Goal: Information Seeking & Learning: Learn about a topic

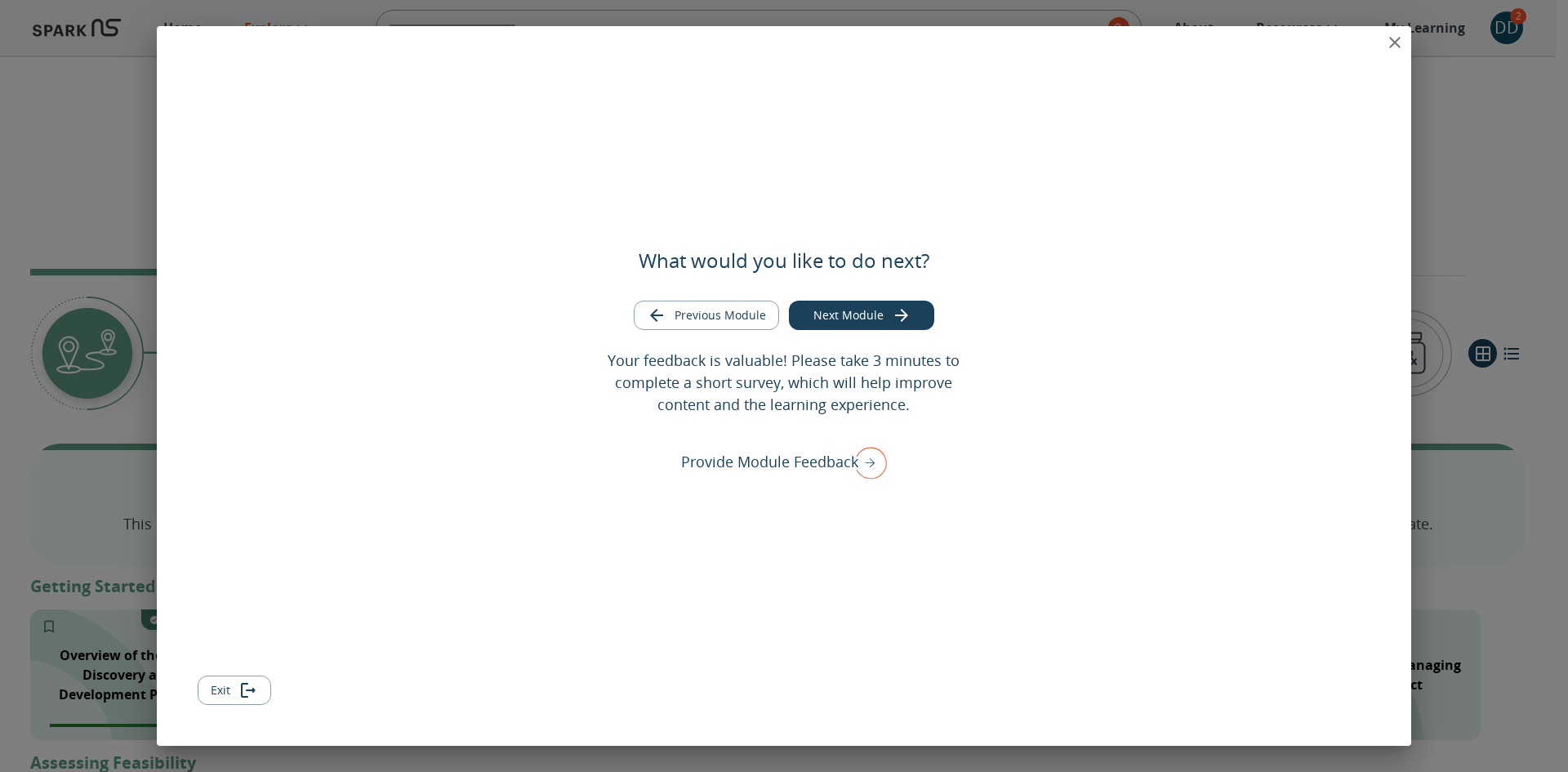
click at [1045, 39] on icon "close" at bounding box center [1395, 42] width 19 height 19
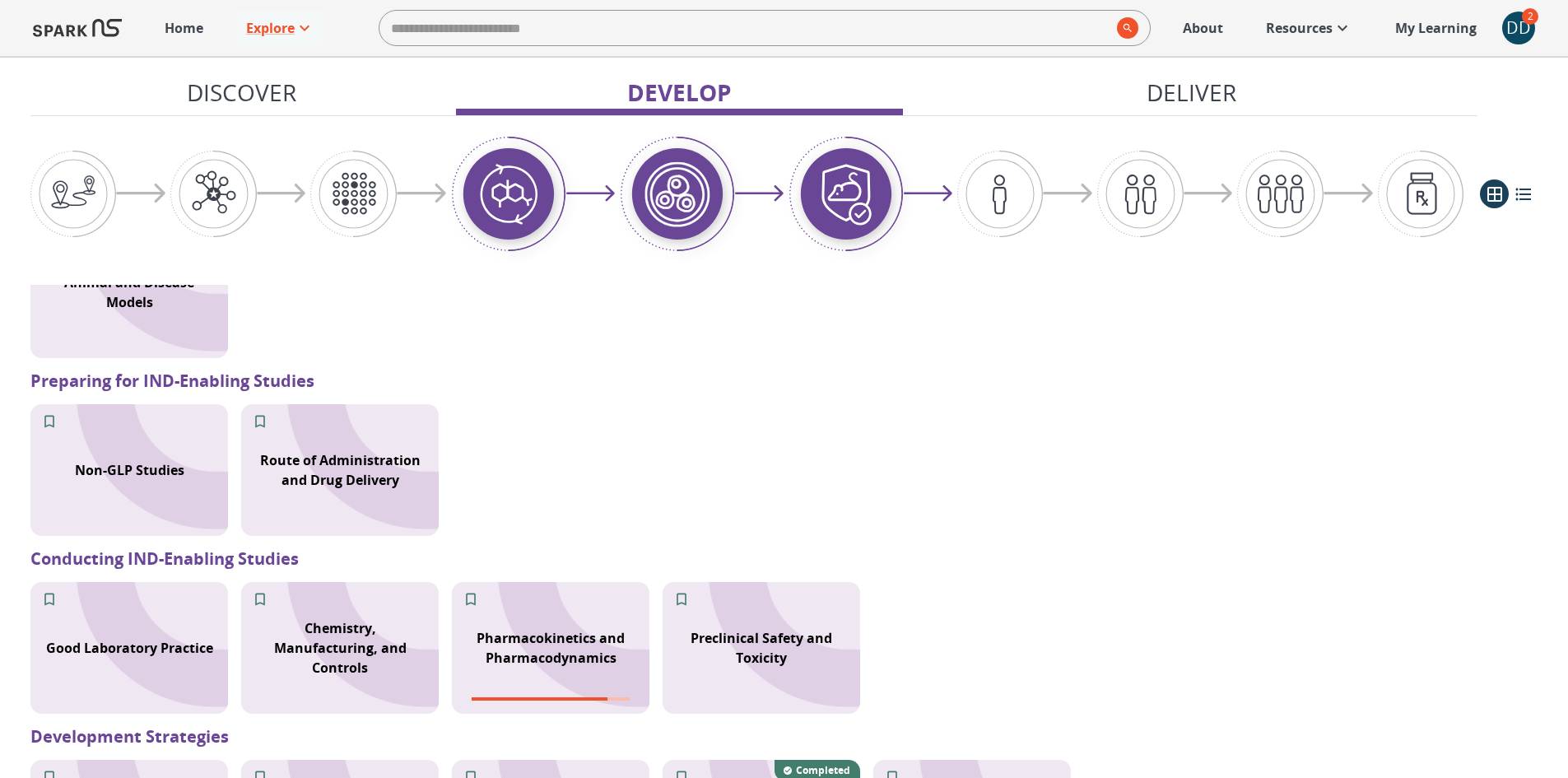
scroll to position [1647, 0]
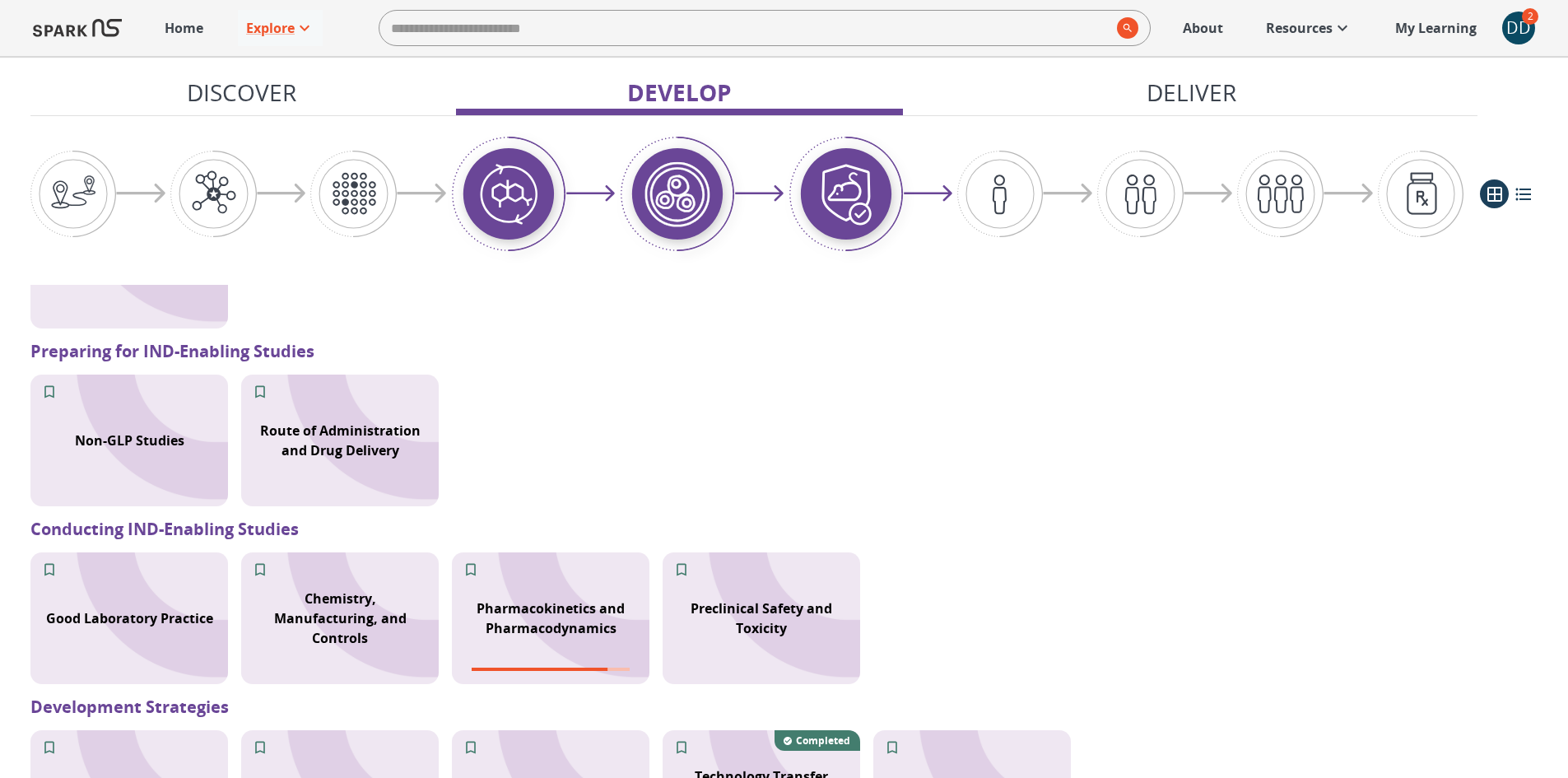
click at [1053, 27] on div "DD" at bounding box center [1519, 28] width 33 height 33
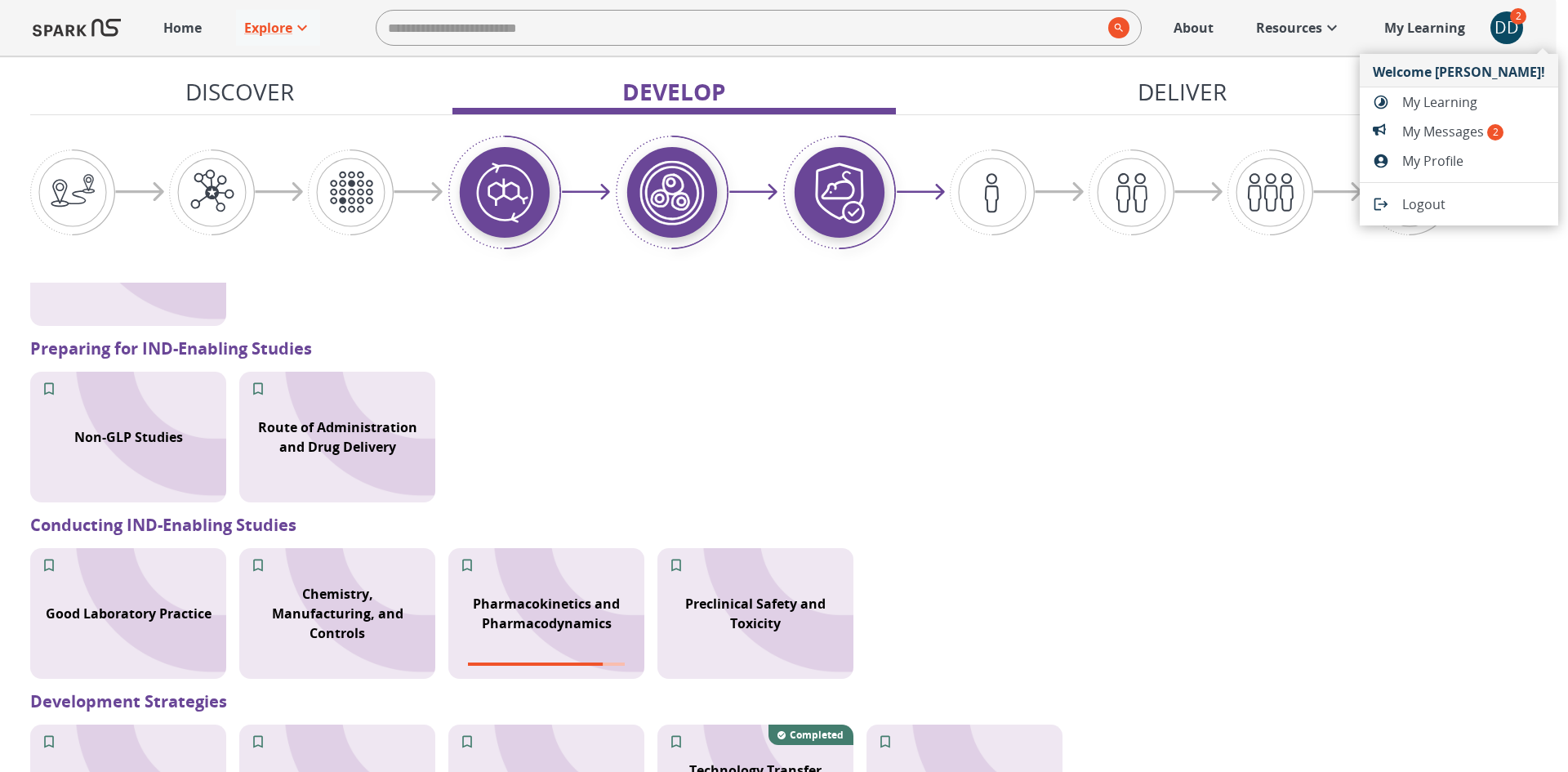
click at [1045, 130] on span "My Messages 2" at bounding box center [1473, 131] width 143 height 19
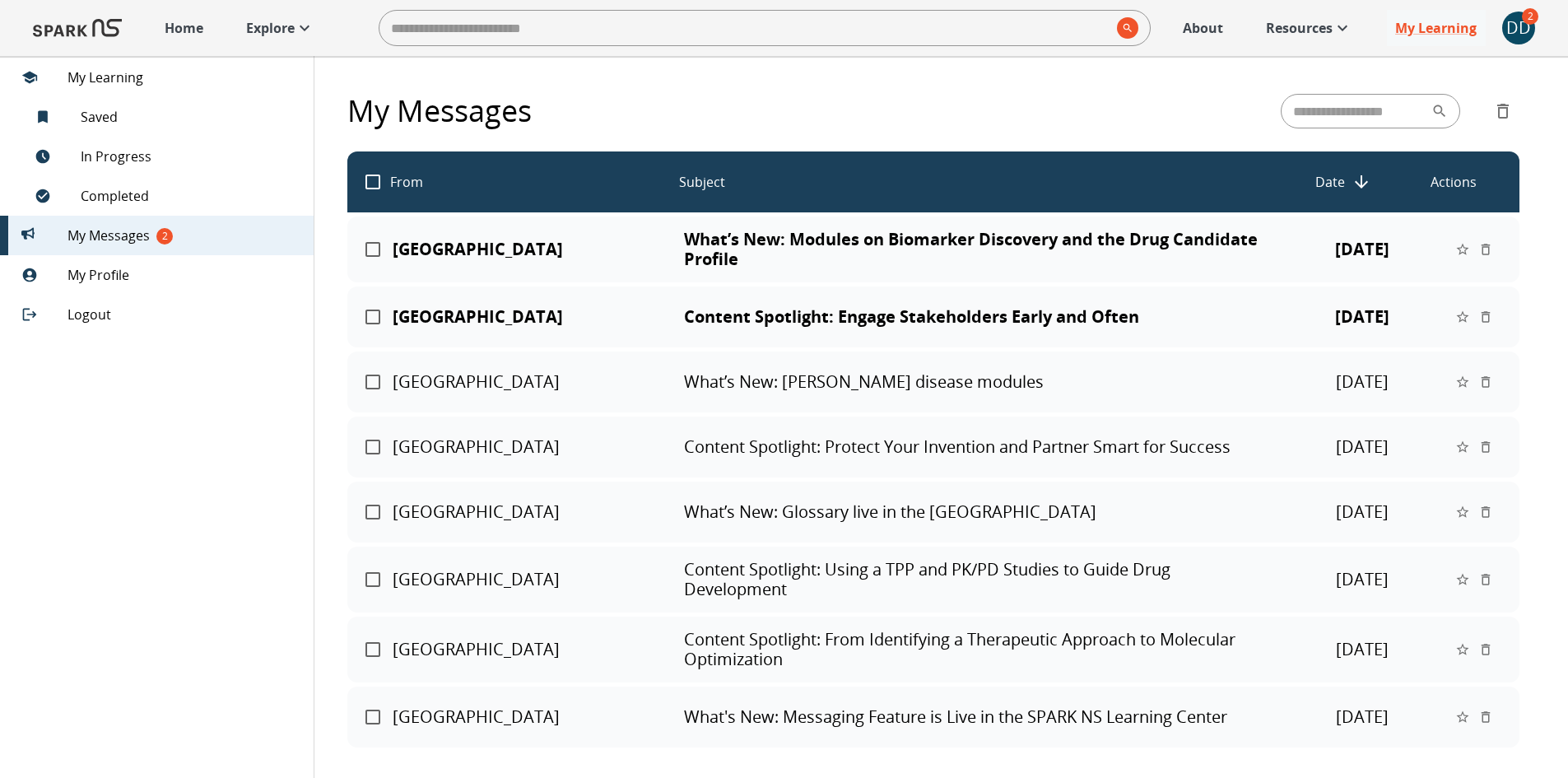
click at [878, 243] on p "What’s New: Modules on Biomarker Discovery and the Drug Candidate Profile" at bounding box center [978, 249] width 589 height 40
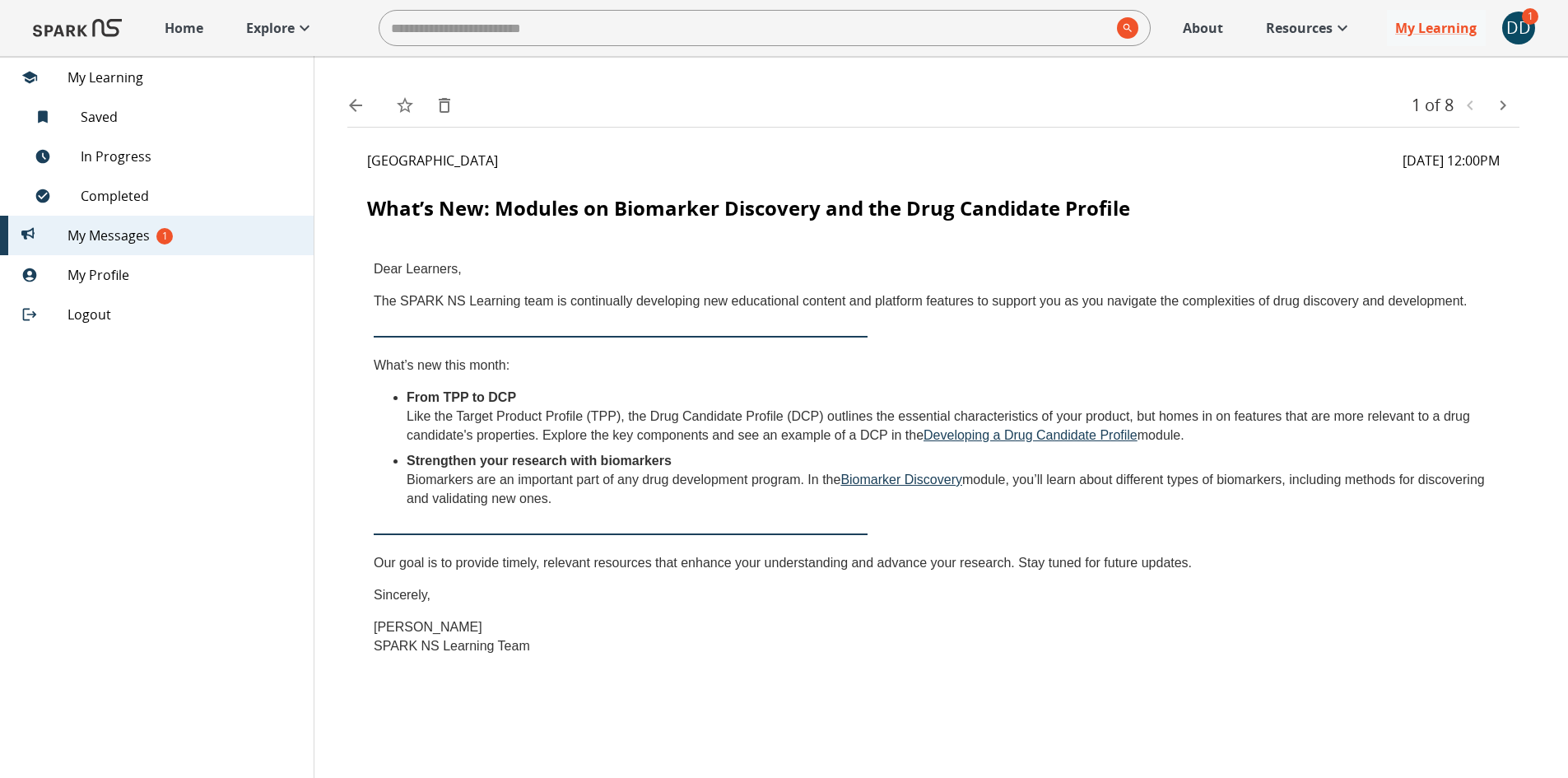
click at [911, 478] on link "Biomarker Discovery" at bounding box center [901, 479] width 122 height 14
click at [1027, 435] on link "Developing a Drug Candidate Profile" at bounding box center [1030, 435] width 214 height 14
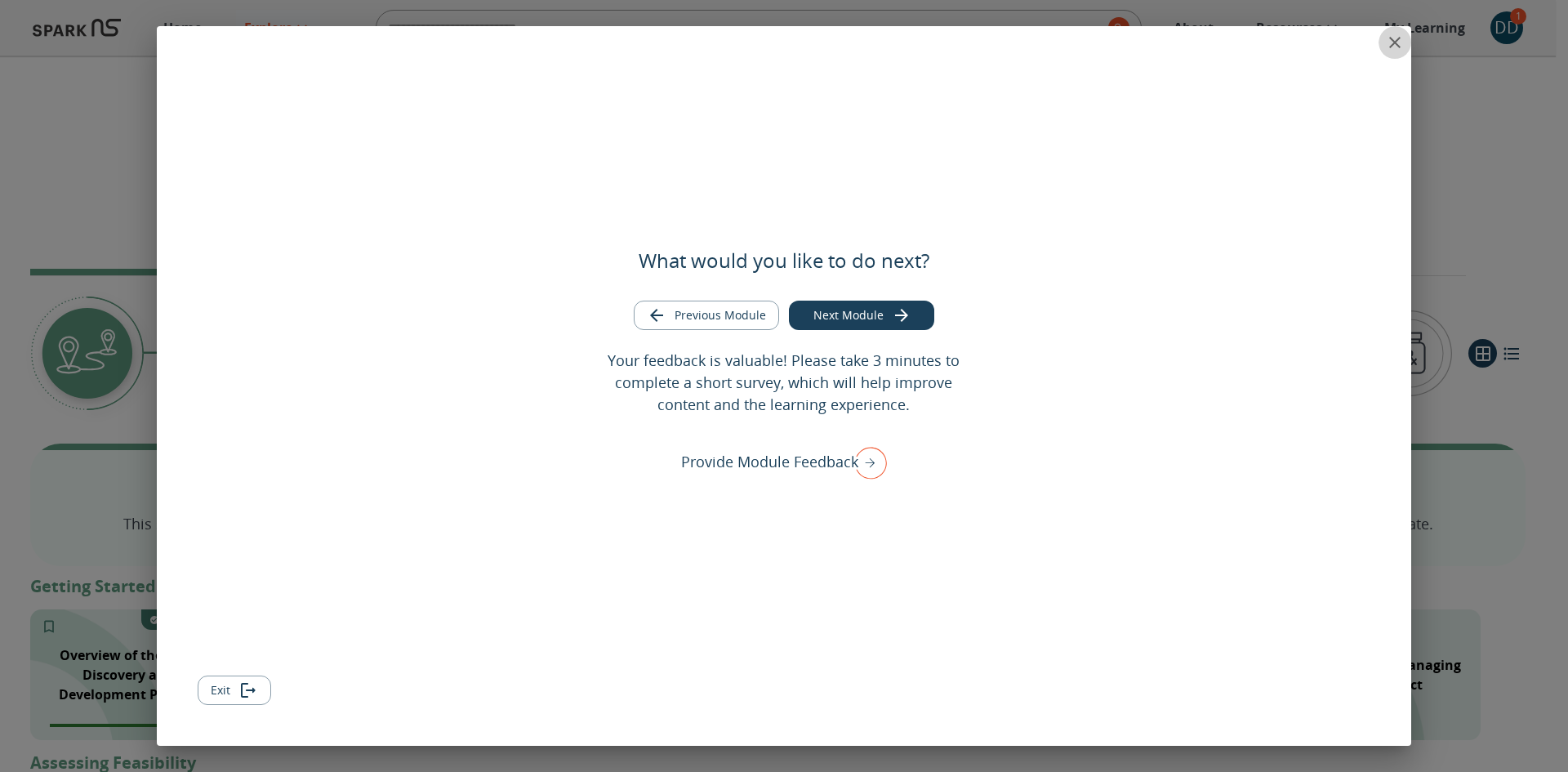
click at [1394, 40] on icon "close" at bounding box center [1395, 42] width 11 height 11
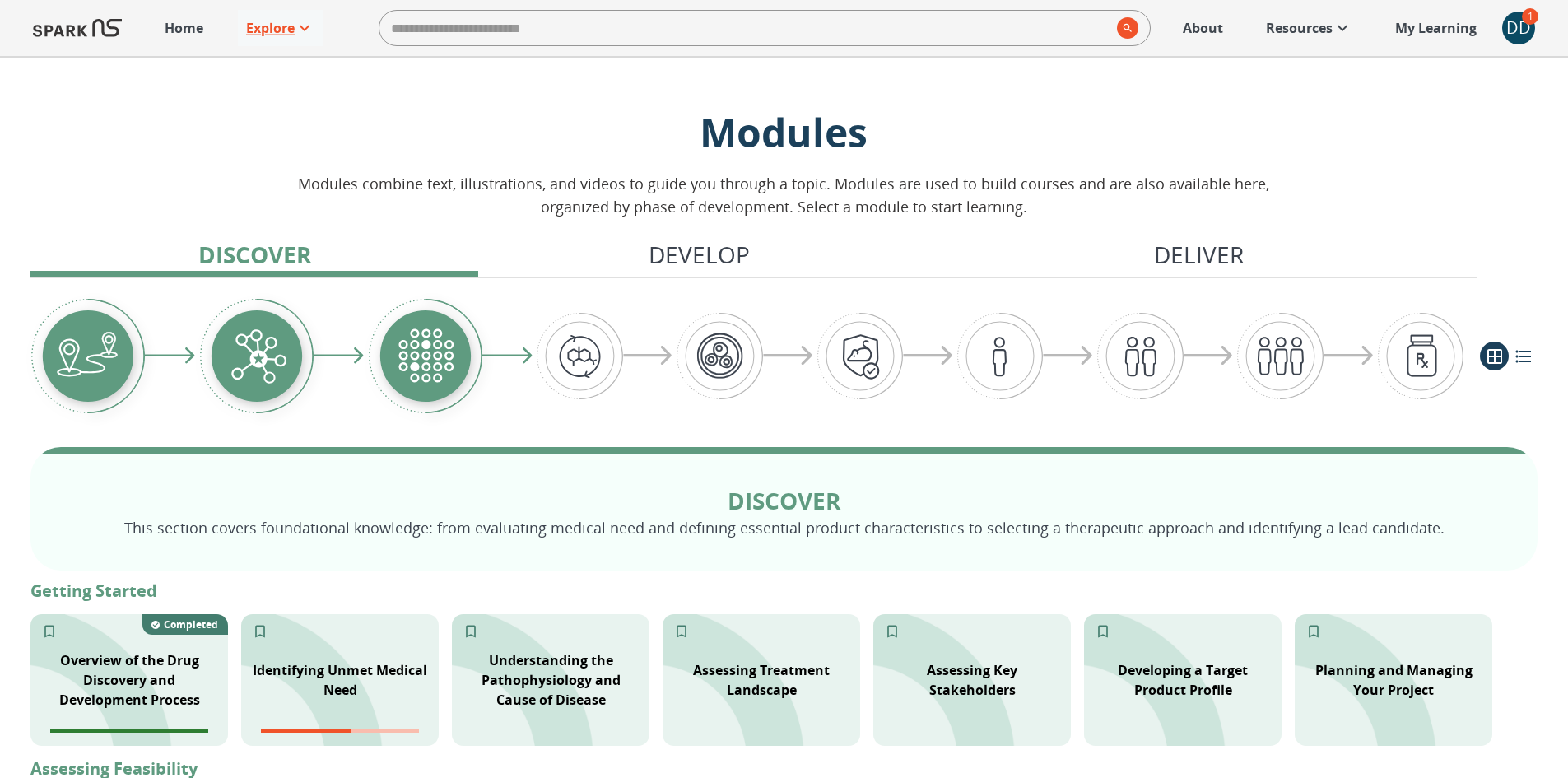
click at [1518, 33] on div "DD" at bounding box center [1519, 28] width 33 height 33
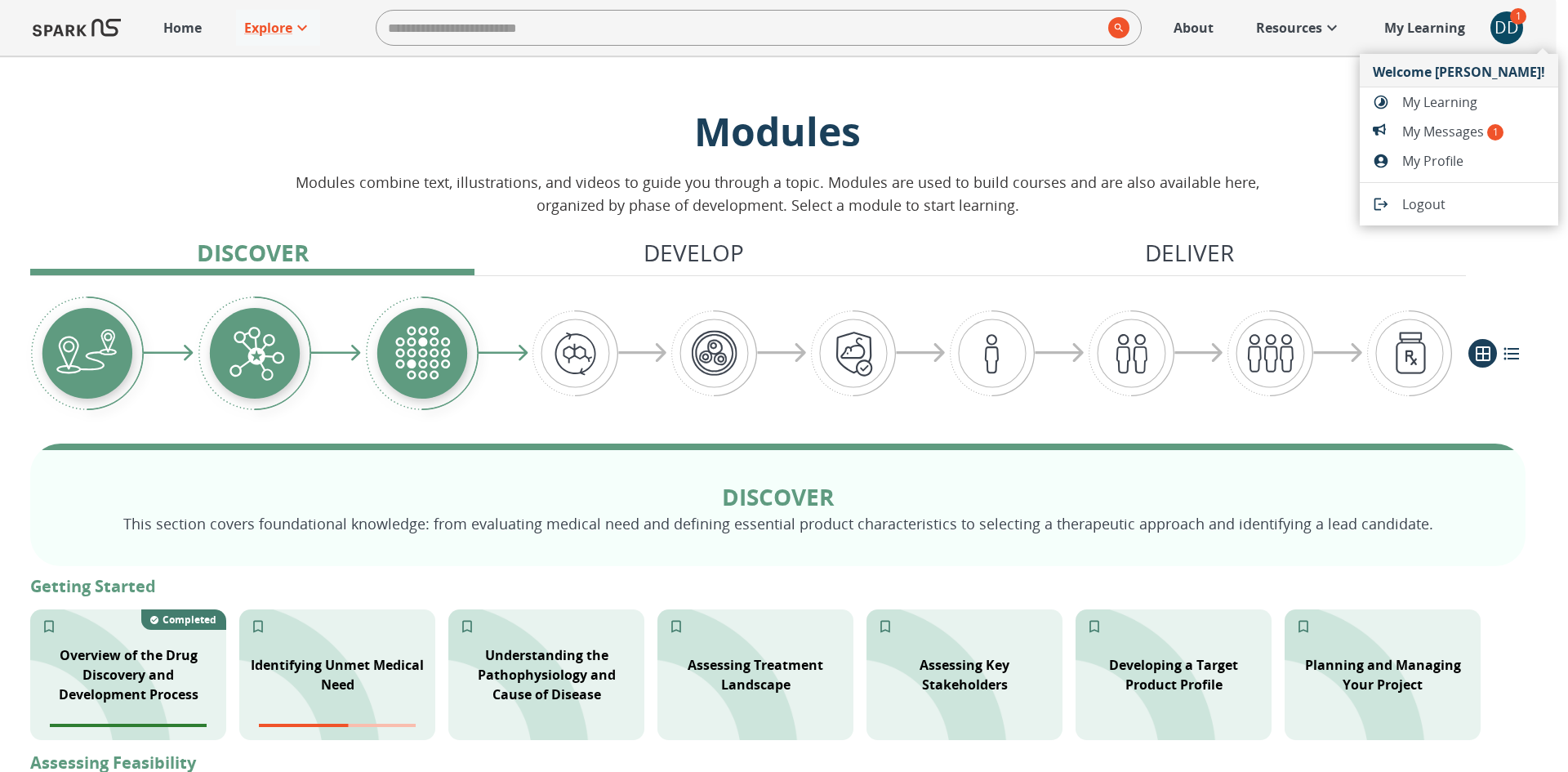
click at [1469, 132] on span "My Messages 1" at bounding box center [1473, 131] width 143 height 19
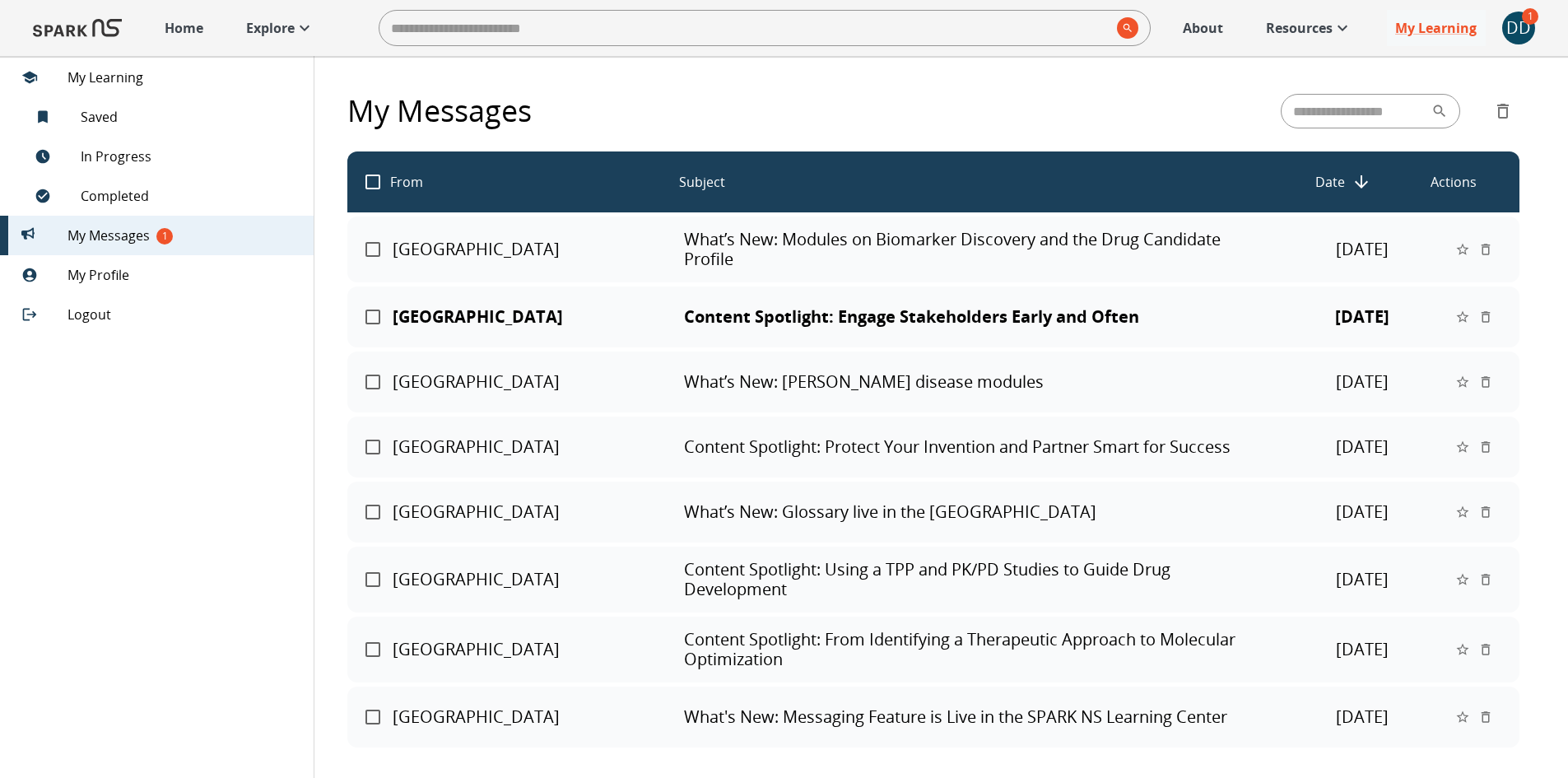
click at [1000, 324] on p "Content Spotlight: Engage Stakeholders Early and Often" at bounding box center [978, 316] width 589 height 19
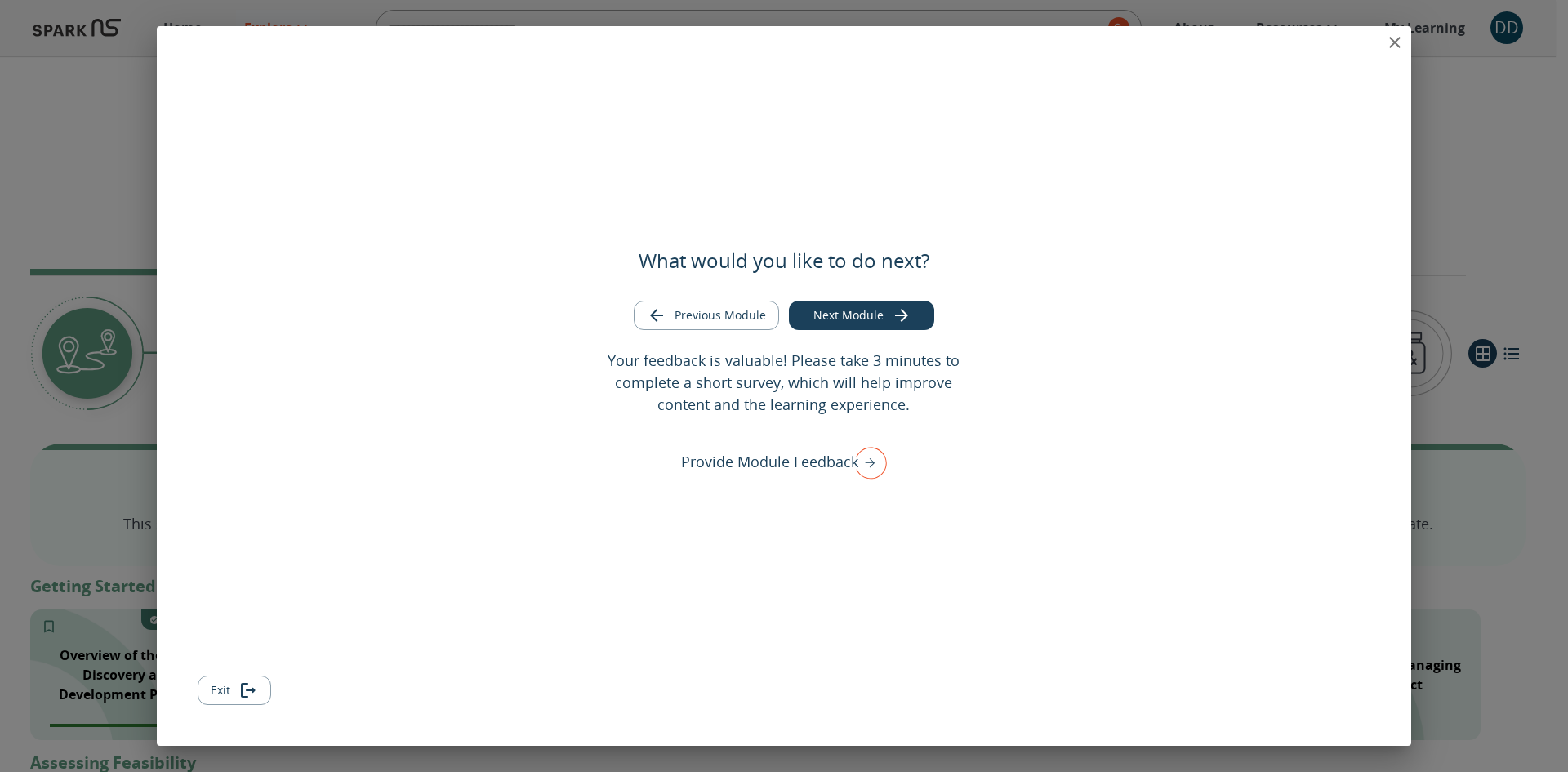
click at [1395, 36] on icon "close" at bounding box center [1395, 42] width 19 height 19
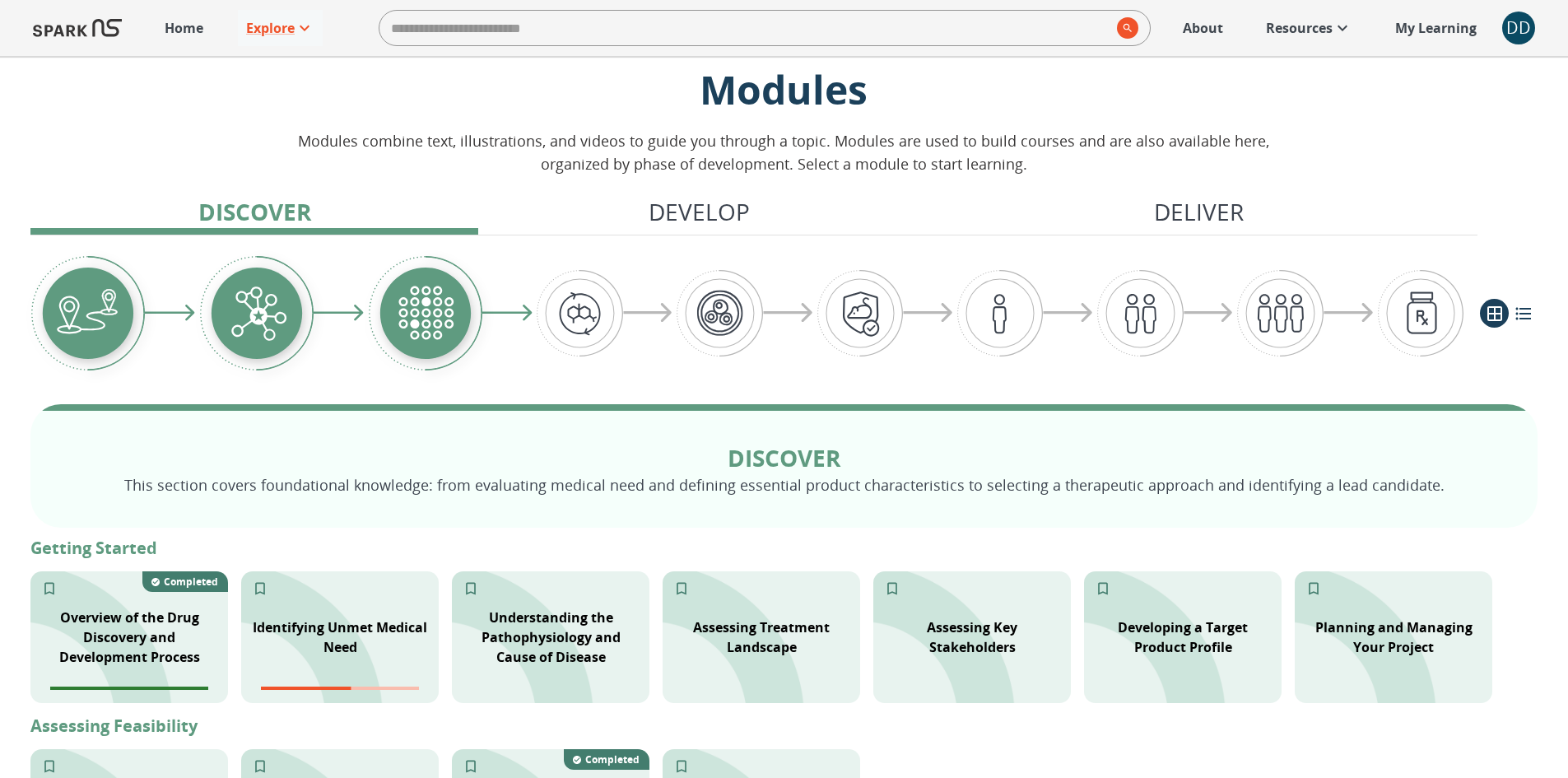
scroll to position [41, 0]
